Goal: Check status: Check status

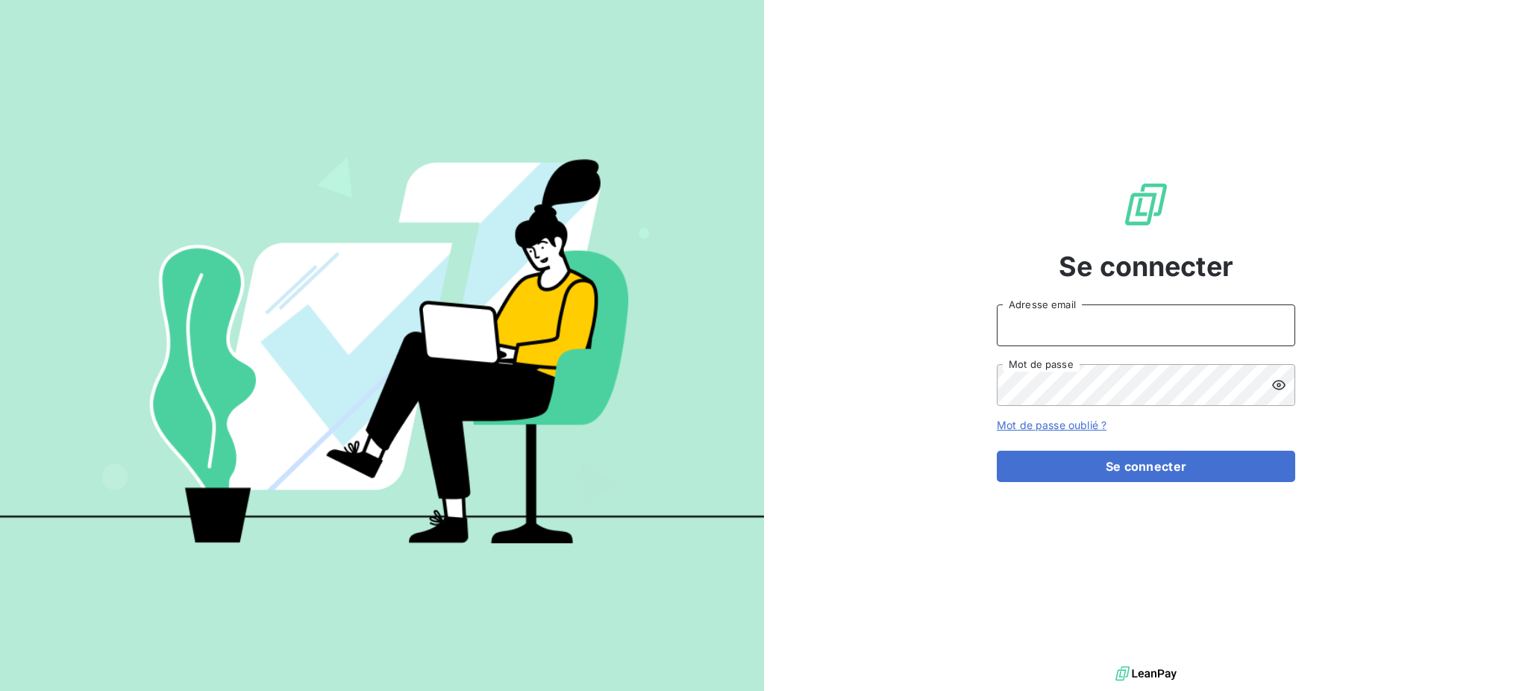
click at [1048, 320] on input "Adresse email" at bounding box center [1146, 325] width 298 height 42
type input "geraldine.gardais@graitec.com"
click at [997, 451] on button "Se connecter" at bounding box center [1146, 466] width 298 height 31
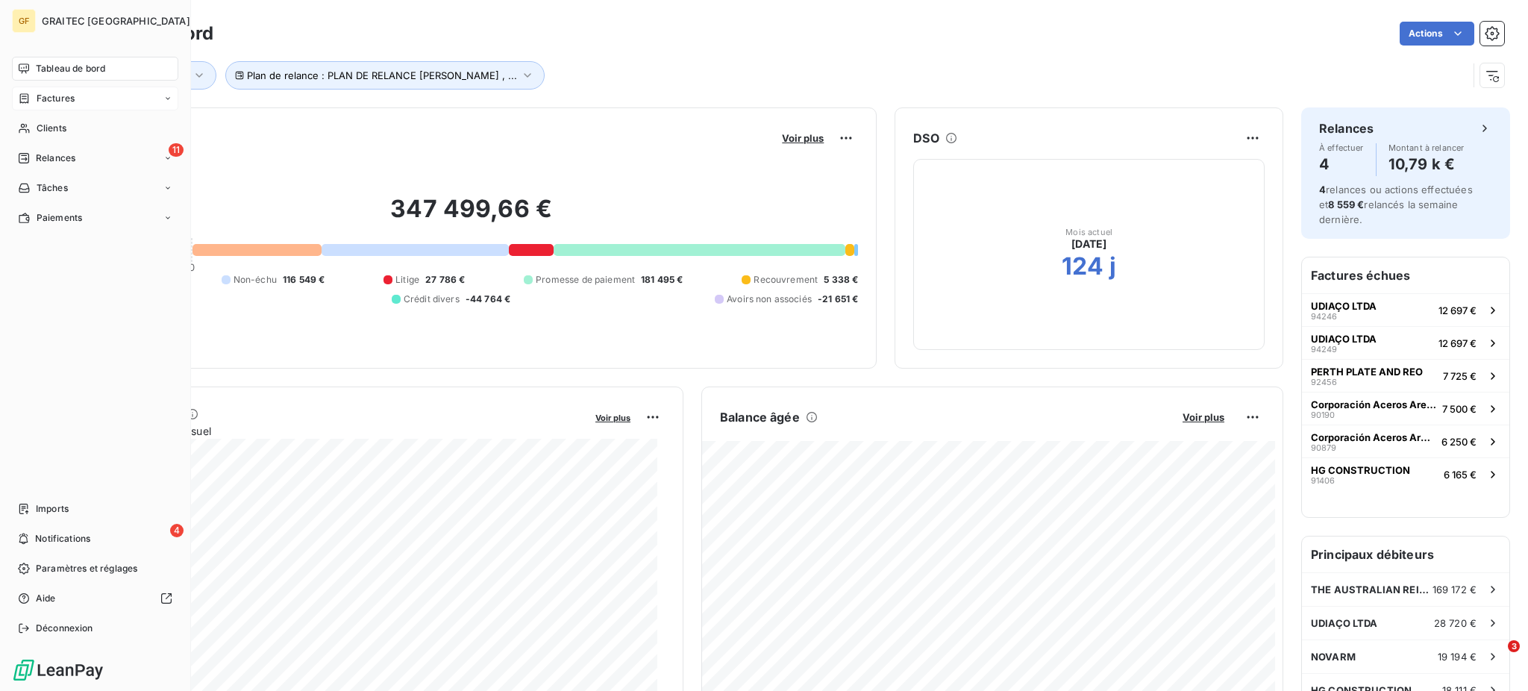
click at [66, 96] on span "Factures" at bounding box center [56, 98] width 38 height 13
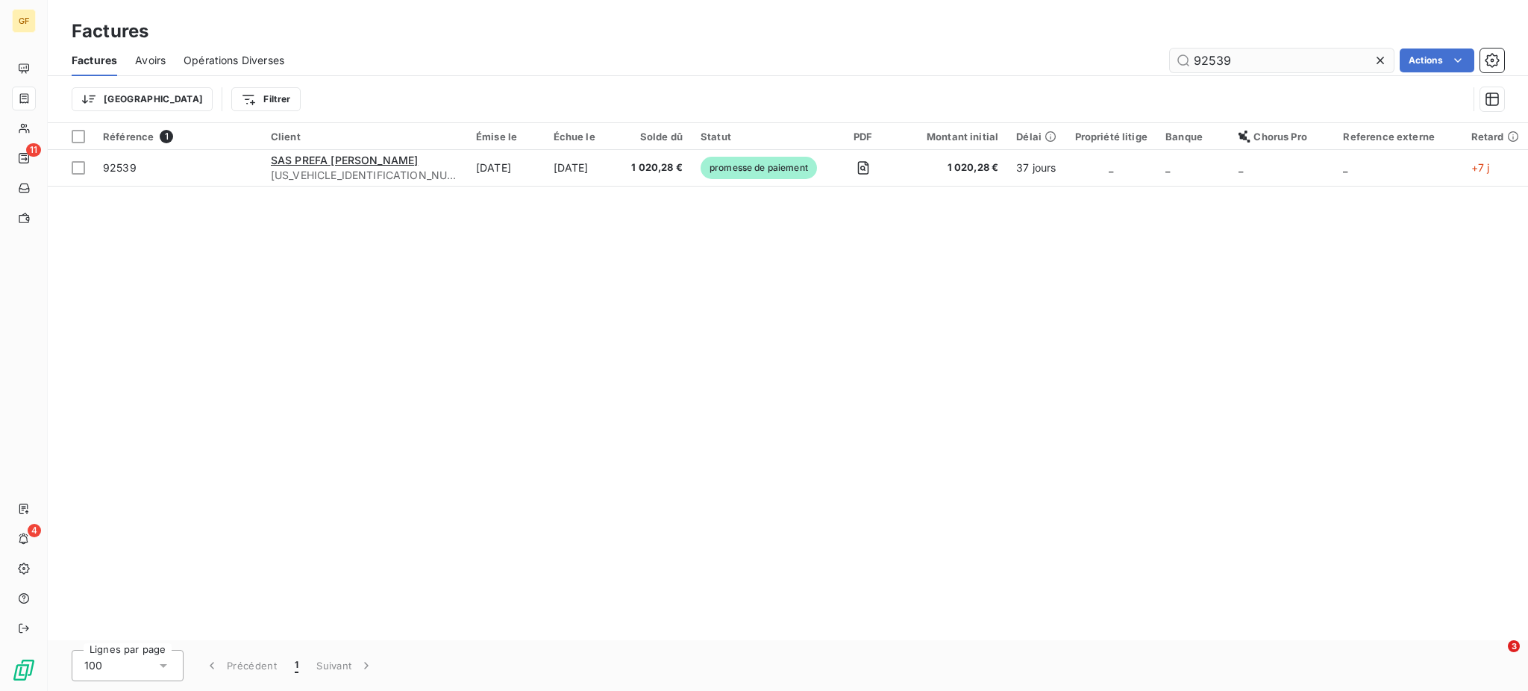
drag, startPoint x: 1207, startPoint y: 60, endPoint x: 1242, endPoint y: 55, distance: 35.5
click at [1242, 55] on input "92539" at bounding box center [1282, 61] width 224 height 24
type input "92456"
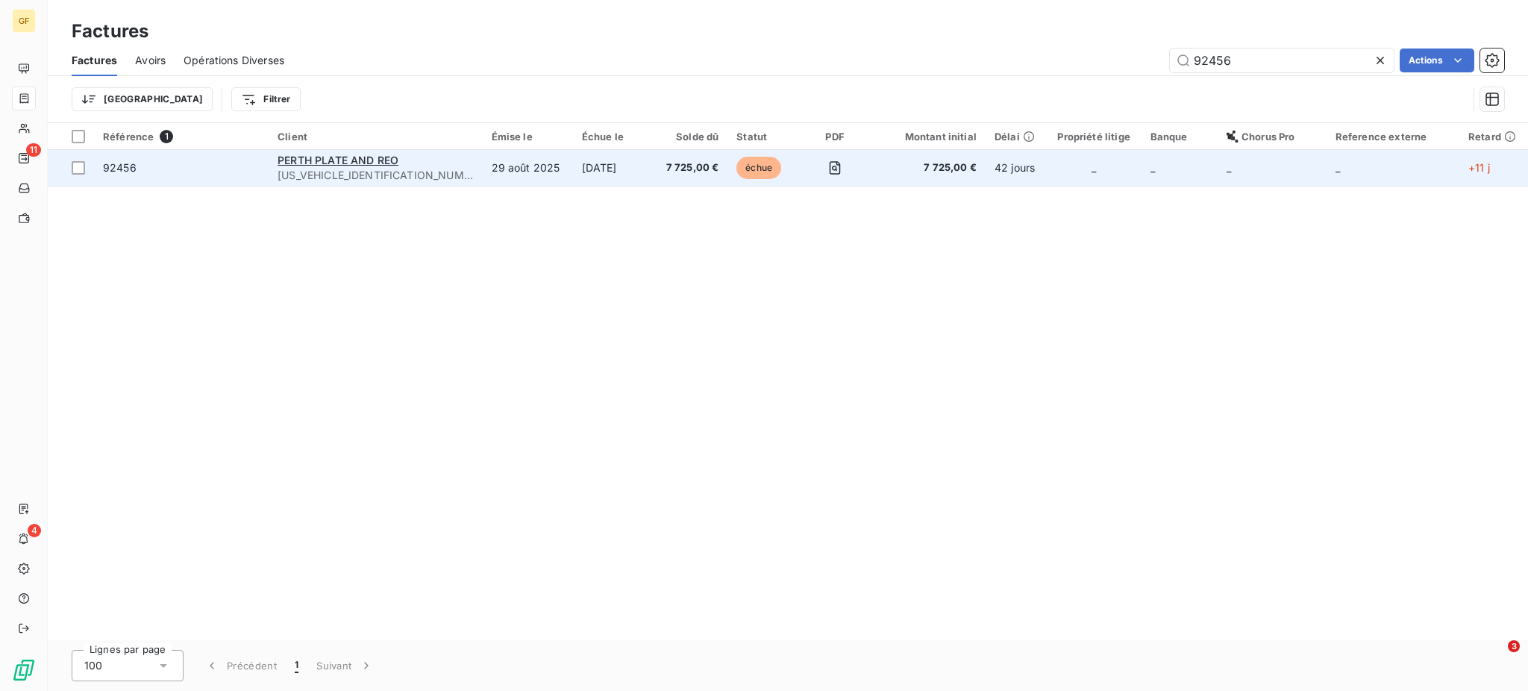
click at [406, 168] on span "[US_VEHICLE_IDENTIFICATION_NUMBER]" at bounding box center [376, 175] width 196 height 15
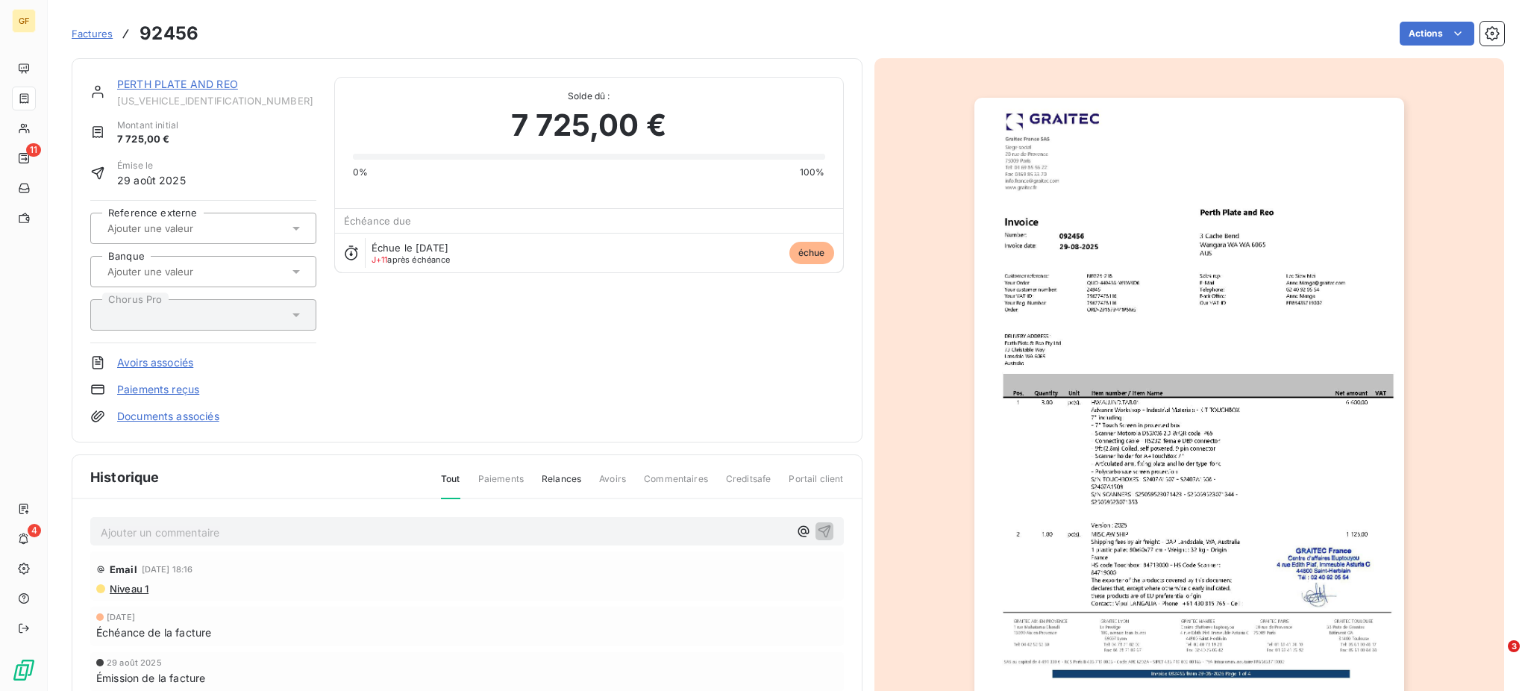
click at [284, 533] on p "Ajouter un commentaire ﻿" at bounding box center [445, 532] width 688 height 19
